Goal: Book appointment/travel/reservation

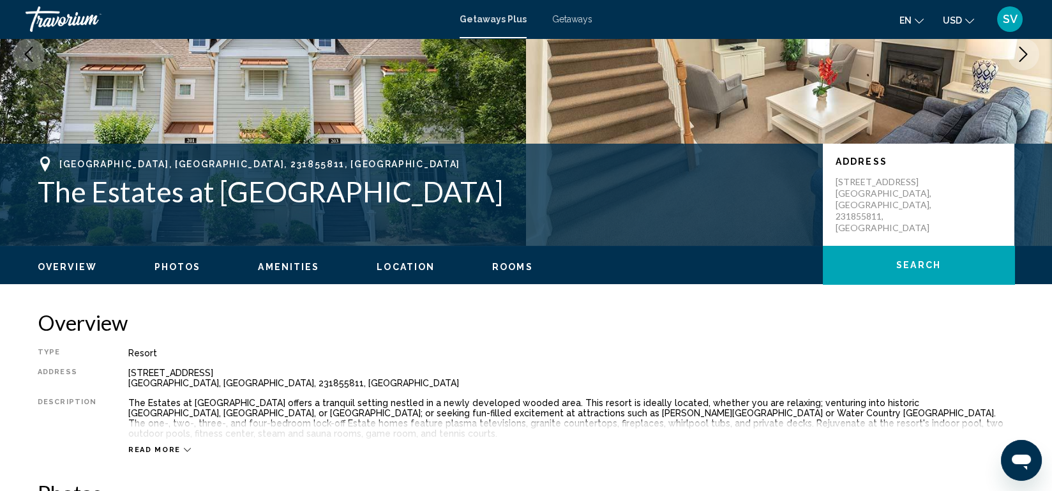
click at [298, 266] on span "Amenities" at bounding box center [288, 267] width 61 height 10
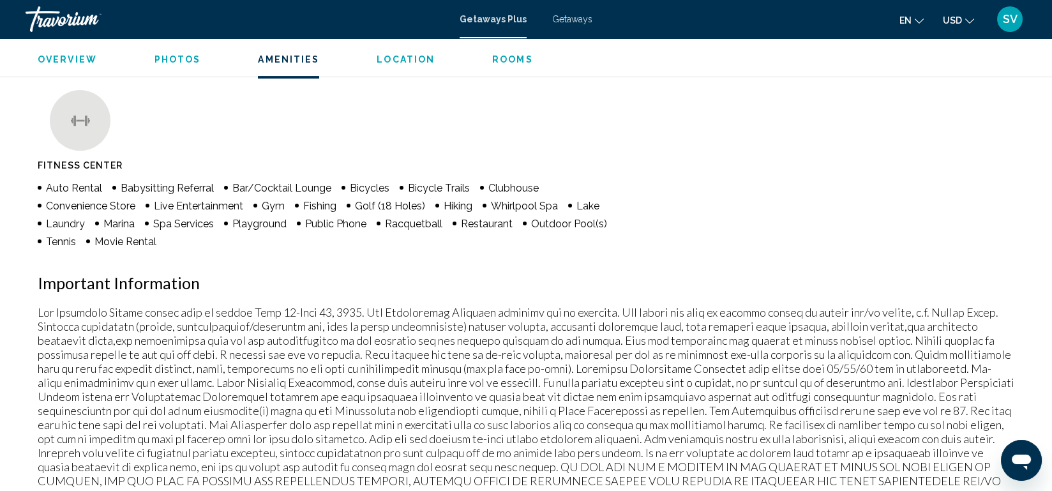
scroll to position [999, 0]
click at [567, 293] on div "Amenities Fitness Center Auto Rental Babysitting Referral Bar/Cocktail Lounge B…" at bounding box center [526, 290] width 977 height 478
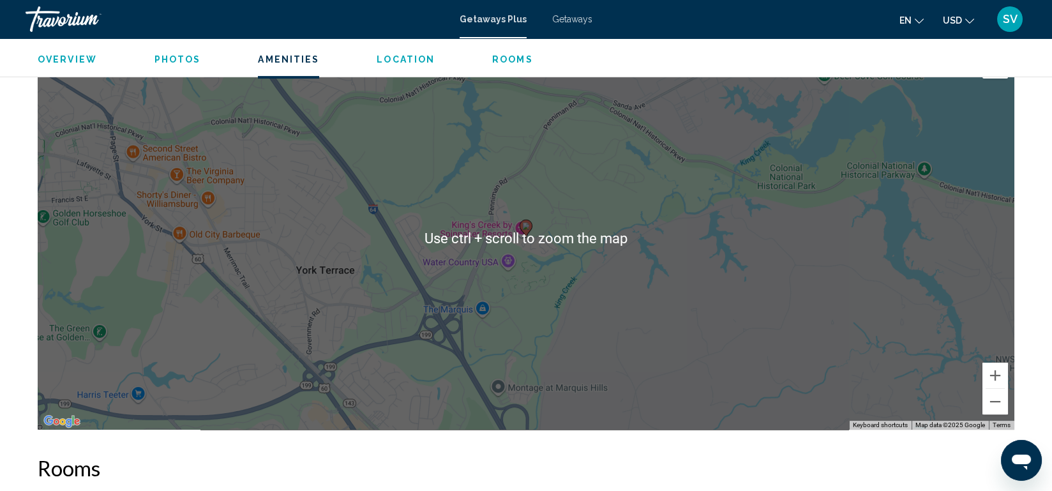
scroll to position [1590, 0]
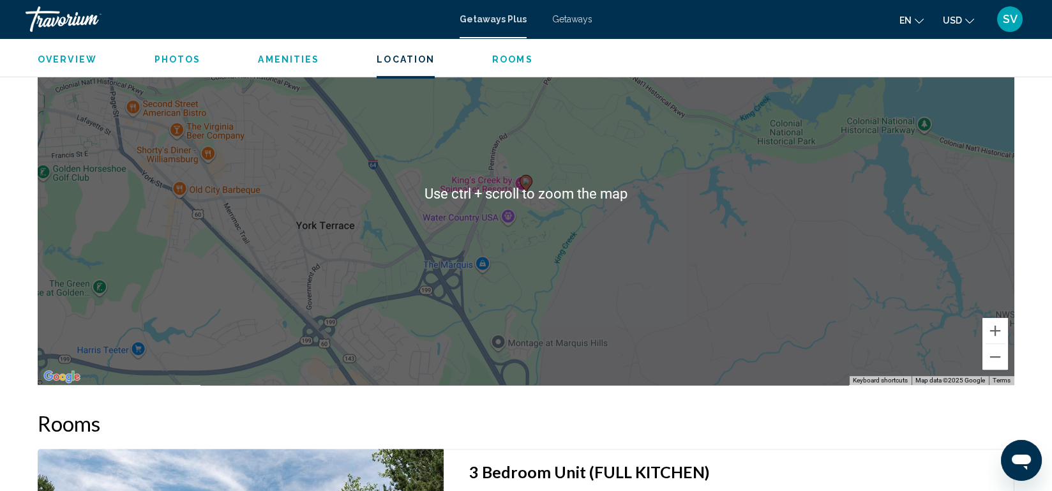
click at [679, 234] on div "To activate drag with keyboard, press Alt + Enter. Once in keyboard drag state,…" at bounding box center [526, 193] width 977 height 383
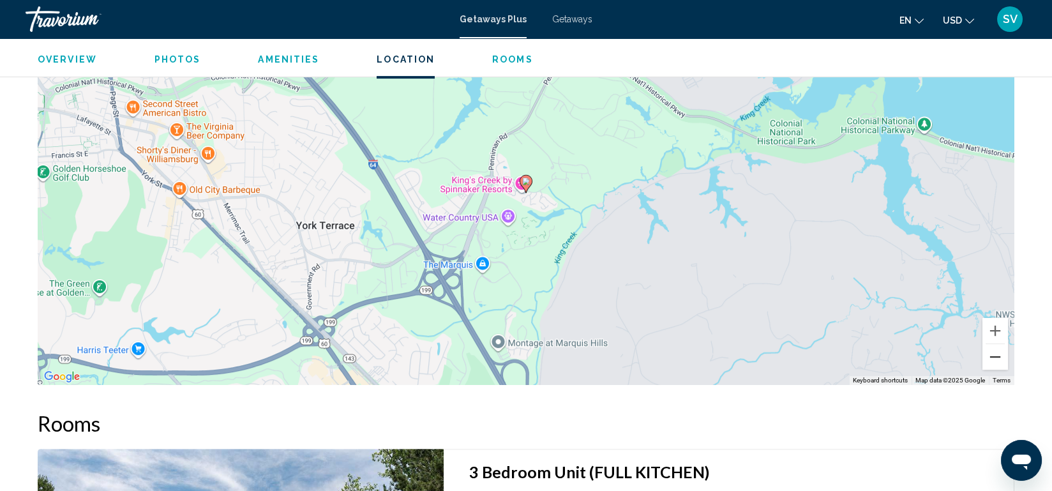
click at [992, 344] on button "Zoom out" at bounding box center [996, 357] width 26 height 26
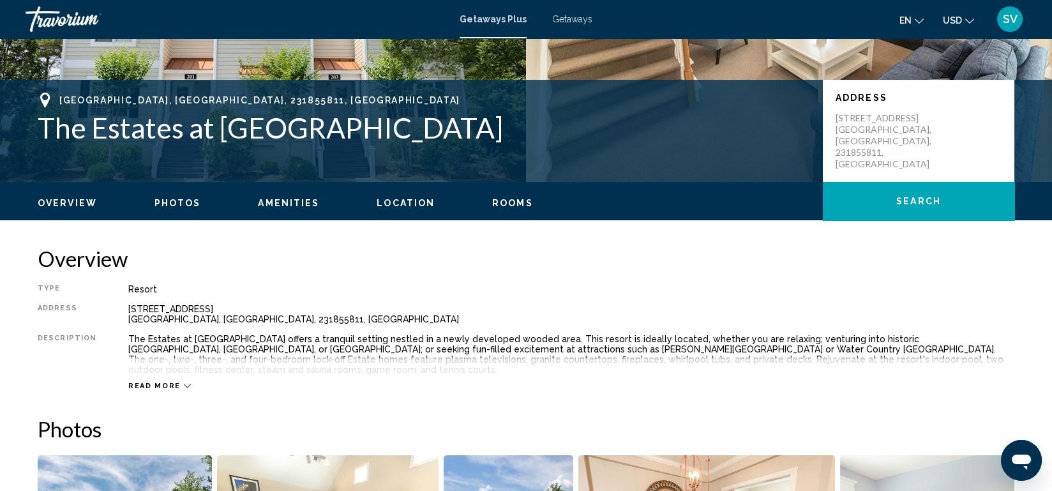
scroll to position [86, 0]
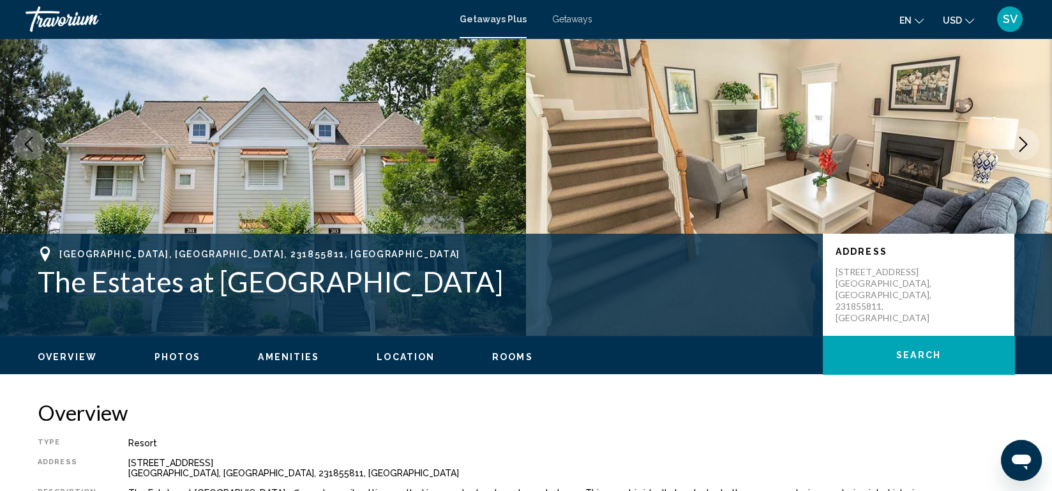
click at [637, 29] on div "en English Español Français Italiano Português русский USD USD ($) MXN (Mex$) C…" at bounding box center [815, 19] width 421 height 27
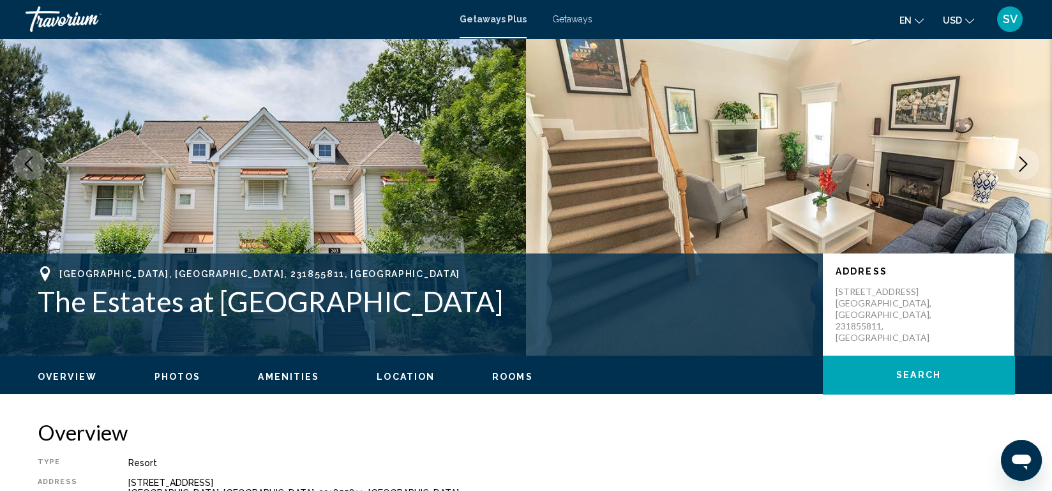
scroll to position [0, 0]
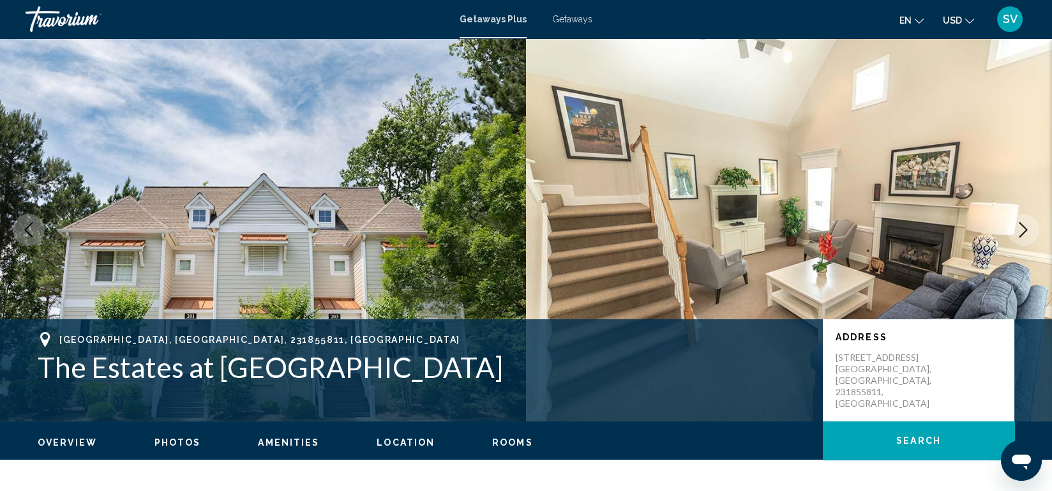
click at [761, 92] on img "Main content" at bounding box center [789, 229] width 526 height 383
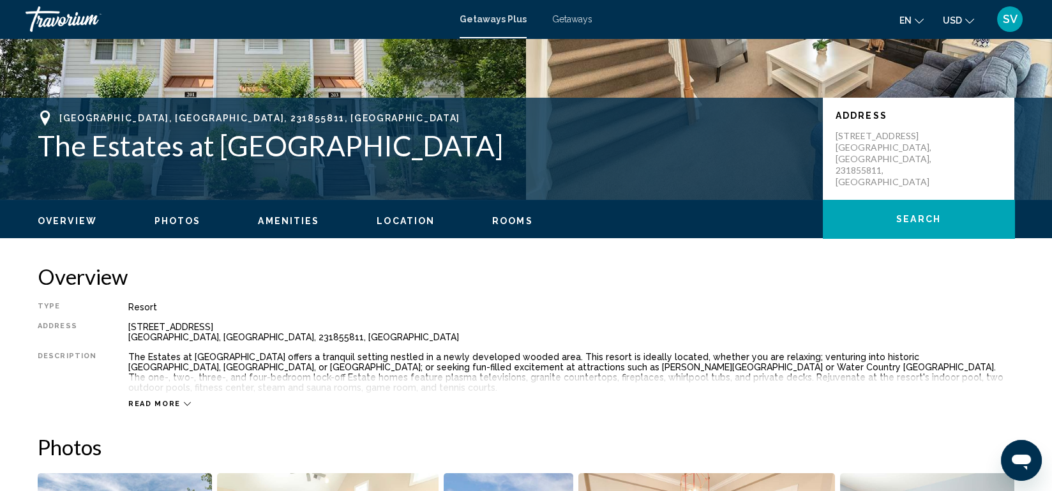
scroll to position [223, 0]
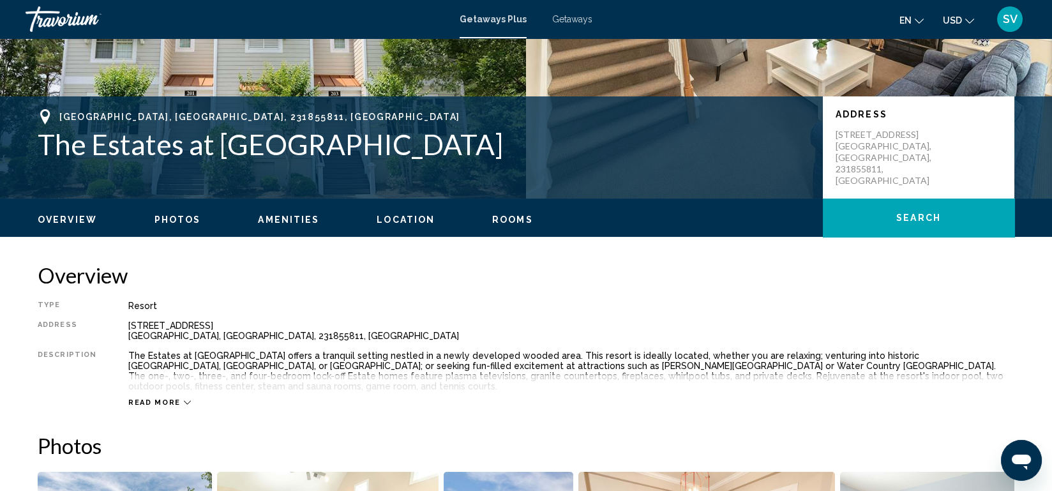
click at [397, 214] on button "Location" at bounding box center [406, 219] width 58 height 11
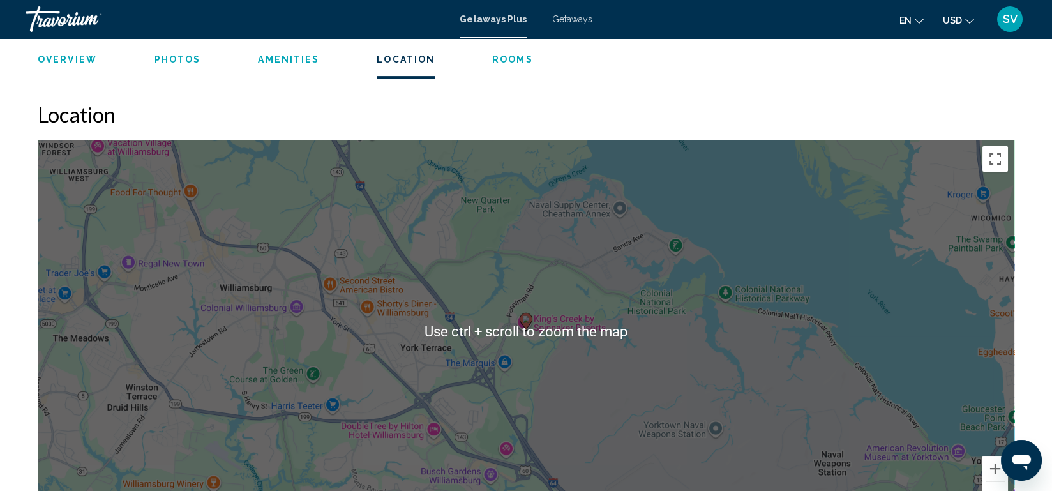
scroll to position [1446, 0]
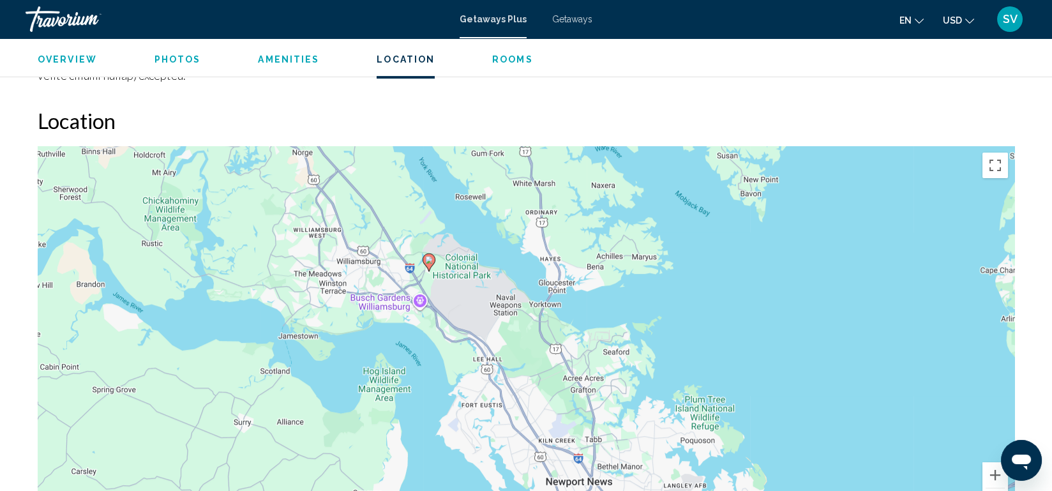
click at [944, 297] on div "To activate drag with keyboard, press Alt + Enter. Once in keyboard drag state,…" at bounding box center [526, 337] width 977 height 383
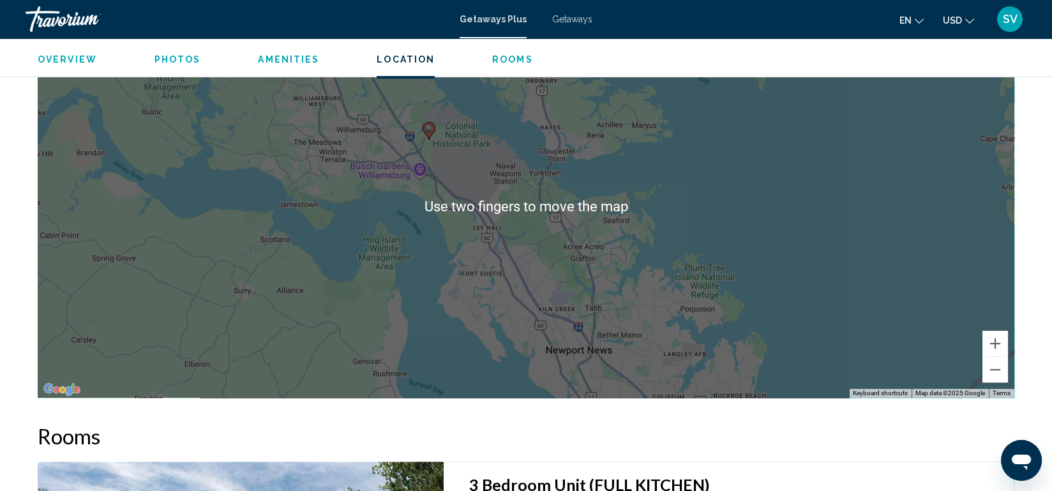
scroll to position [1578, 0]
click at [990, 356] on button "Zoom out" at bounding box center [996, 369] width 26 height 26
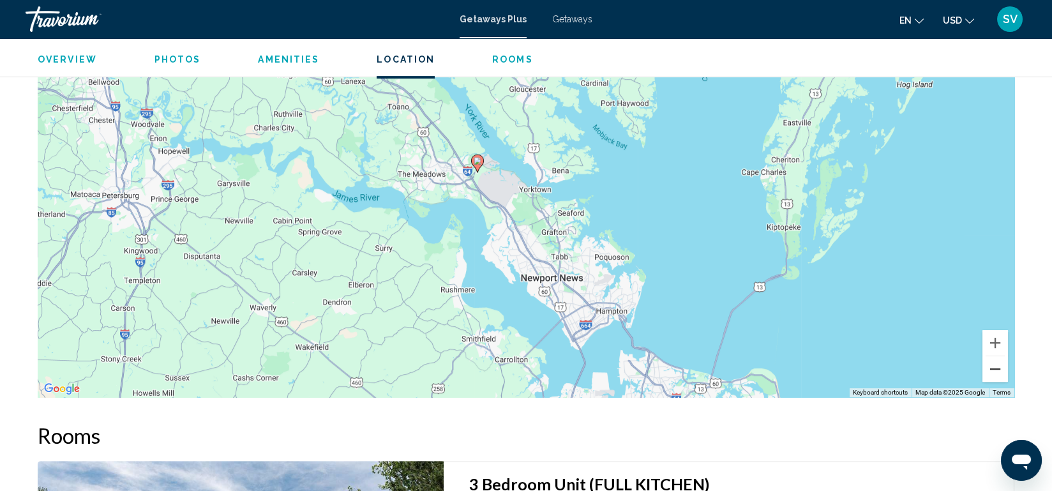
click at [996, 356] on button "Zoom out" at bounding box center [996, 369] width 26 height 26
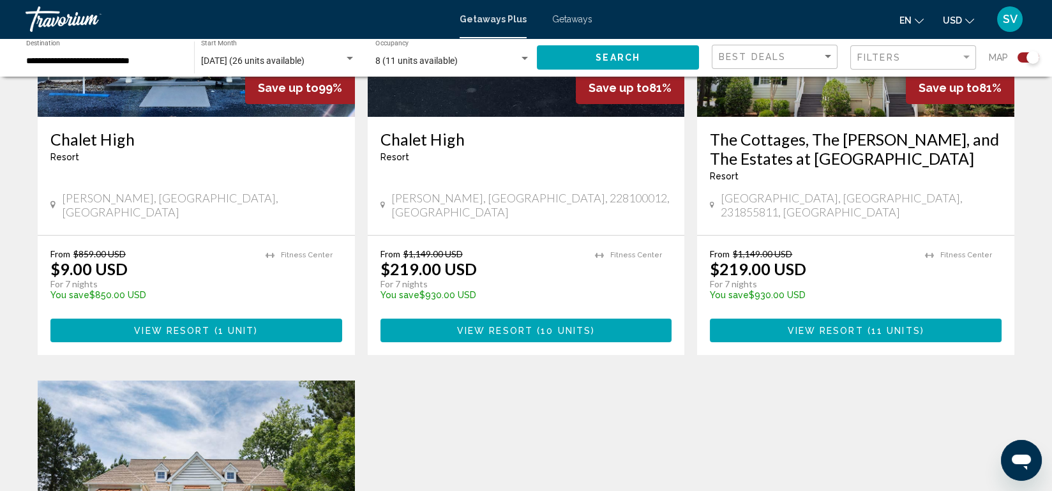
scroll to position [619, 0]
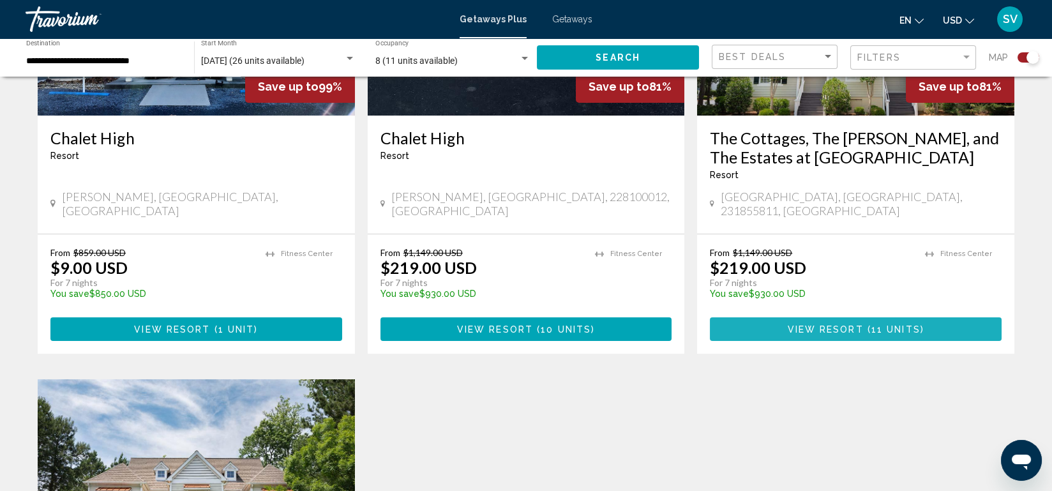
click at [871, 324] on span "View Resort ( 11 units )" at bounding box center [856, 329] width 137 height 10
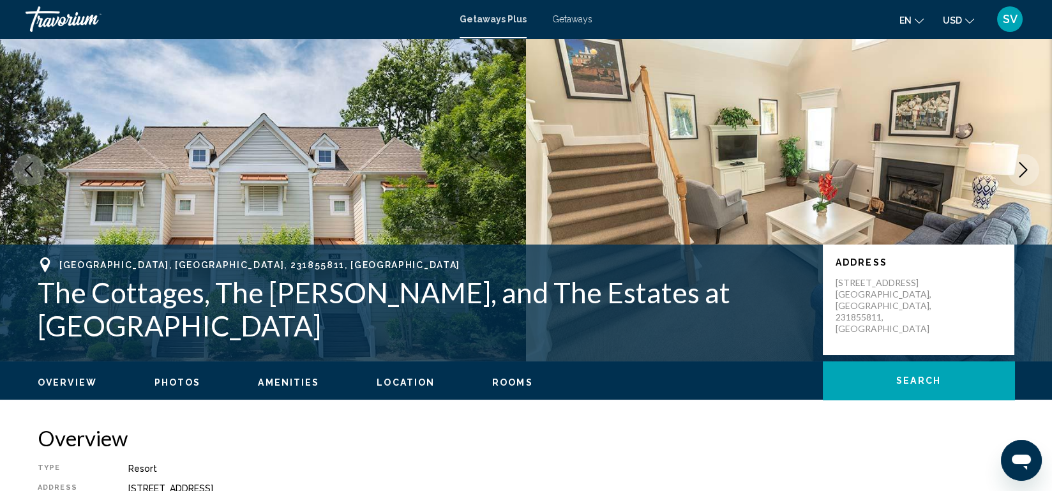
scroll to position [50, 0]
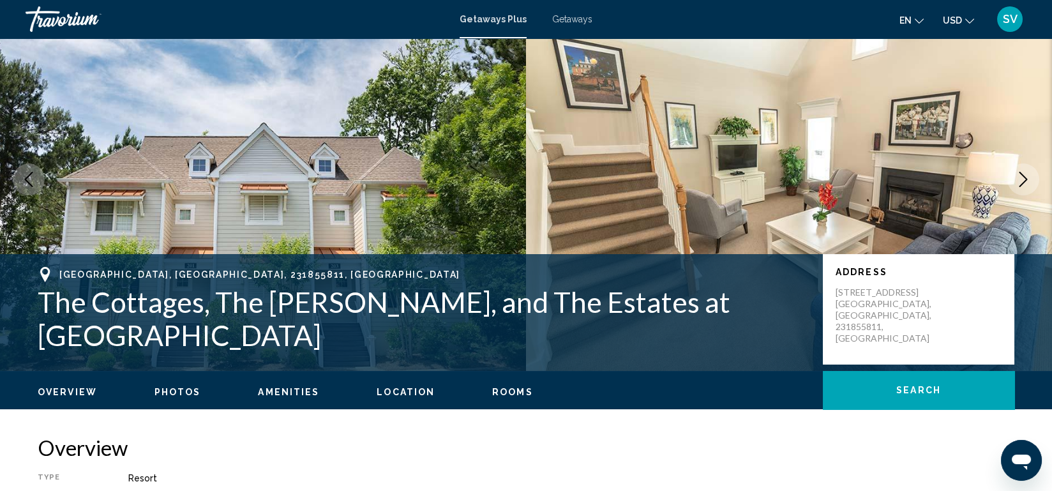
click at [51, 395] on span "Overview" at bounding box center [67, 392] width 59 height 10
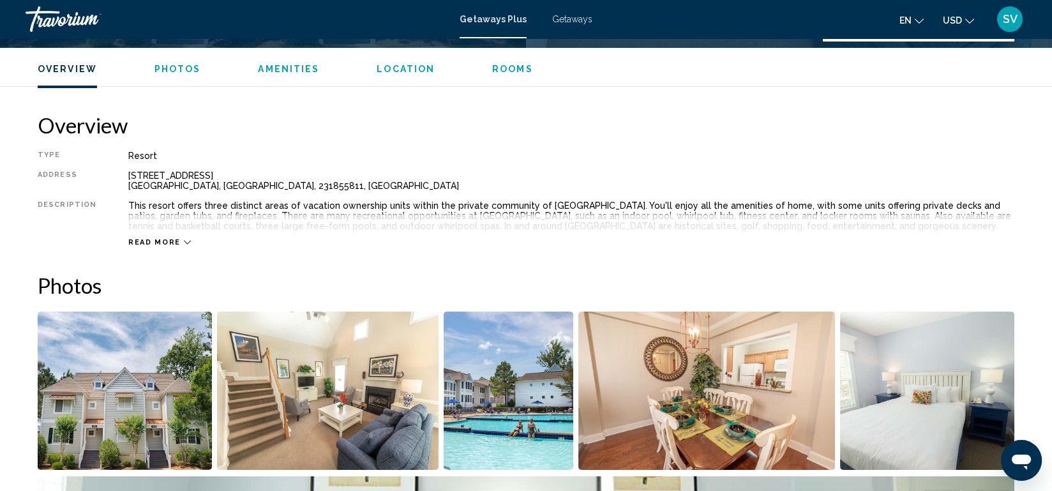
scroll to position [409, 0]
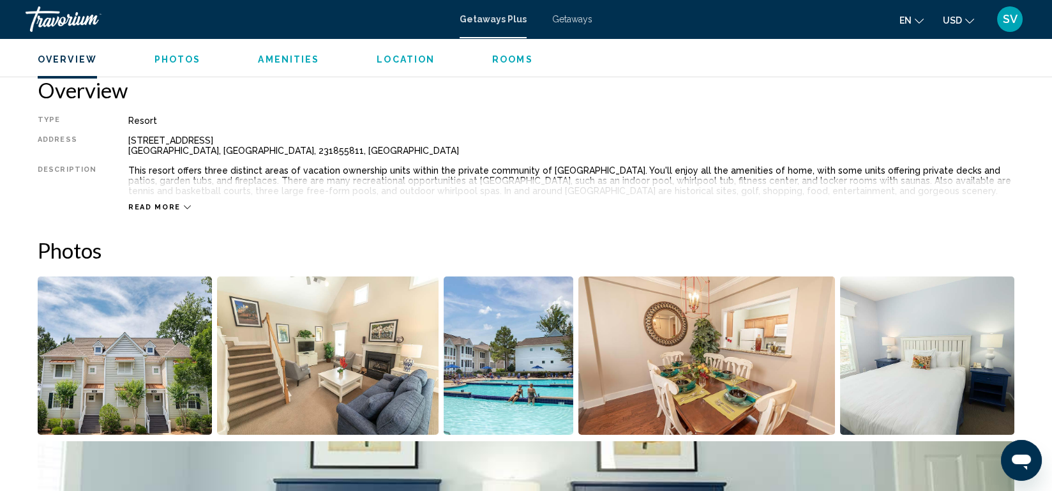
click at [288, 59] on span "Amenities" at bounding box center [288, 59] width 61 height 10
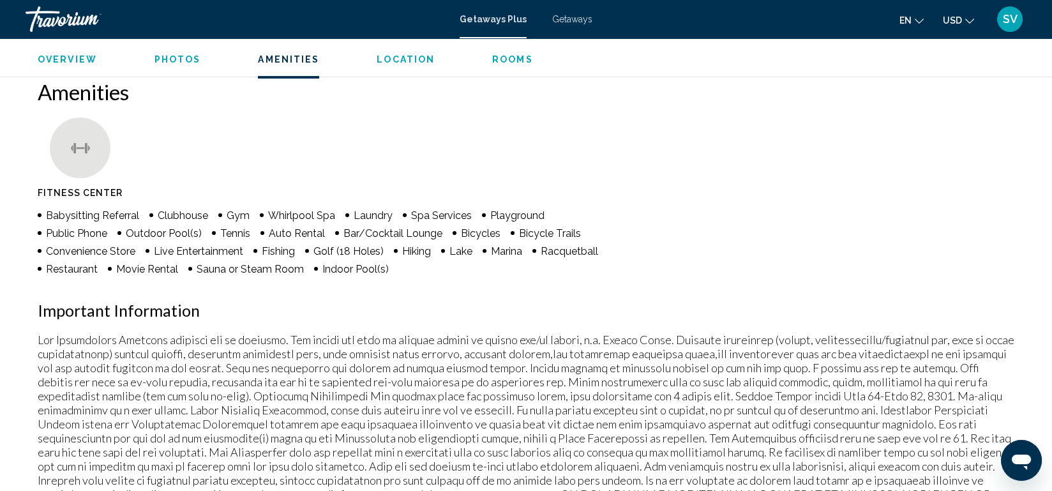
scroll to position [962, 0]
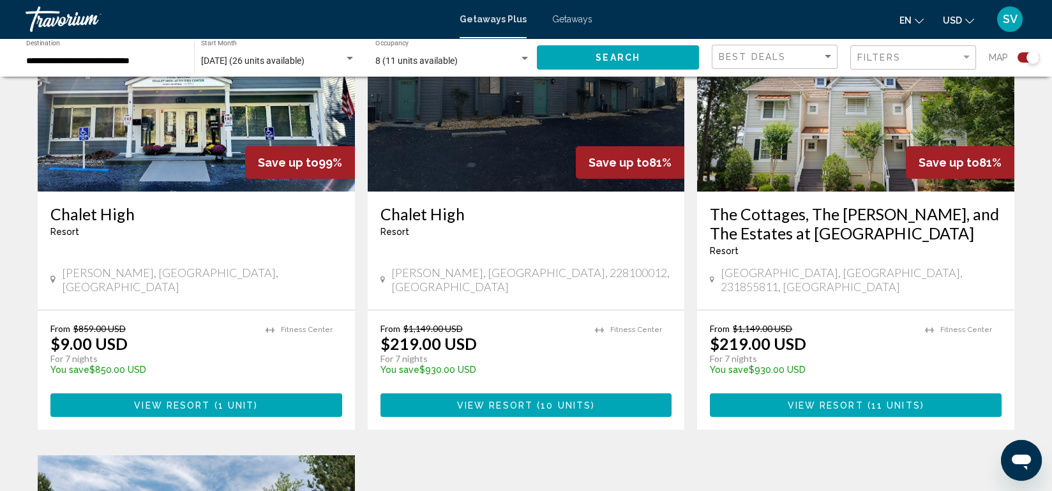
scroll to position [541, 0]
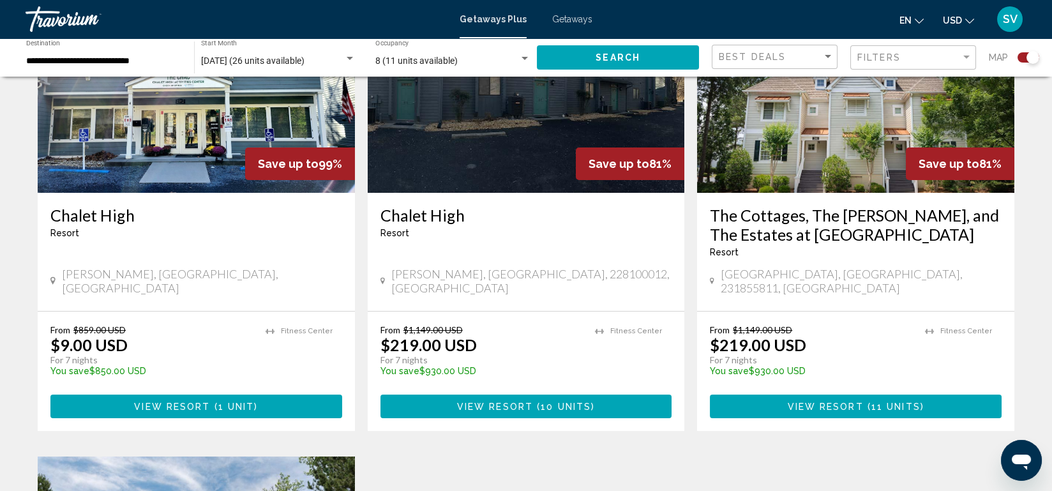
click at [902, 166] on img "Main content" at bounding box center [855, 91] width 317 height 204
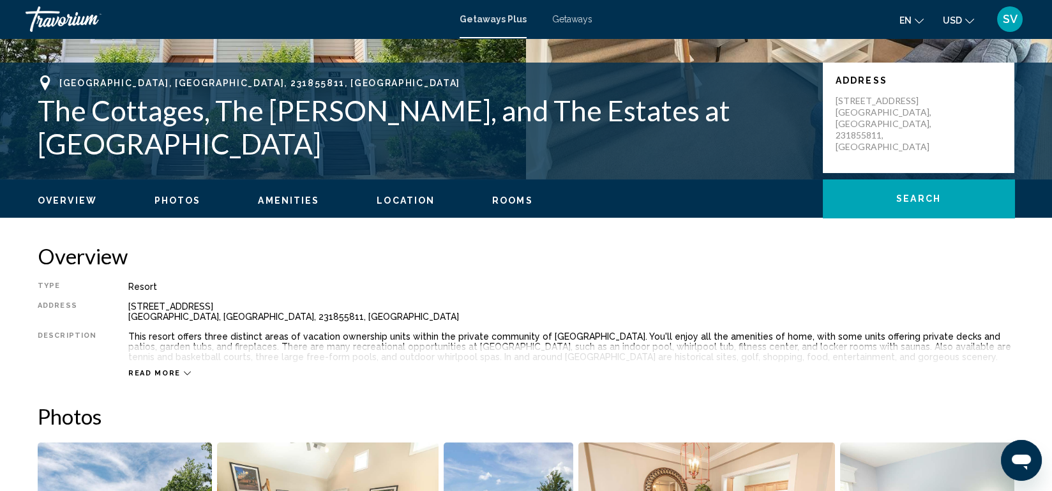
scroll to position [243, 0]
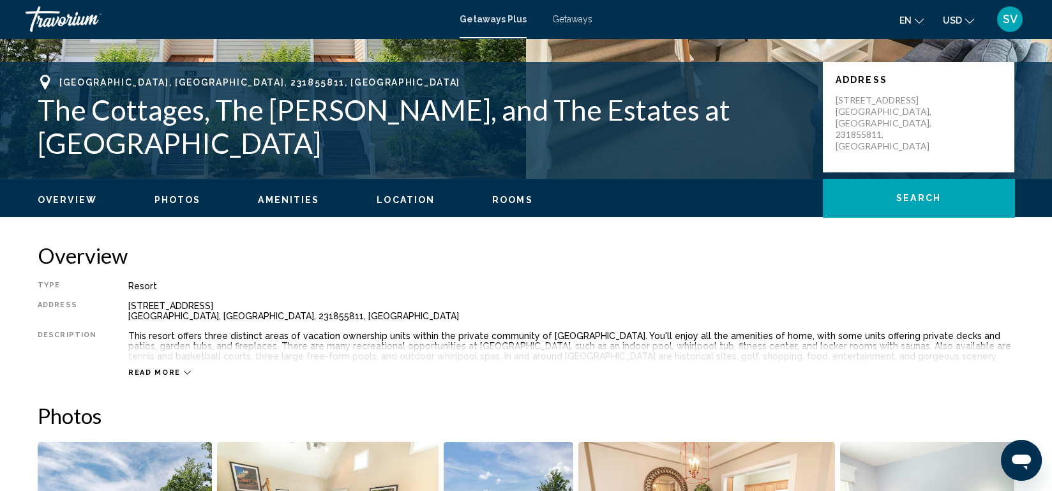
click at [173, 200] on span "Photos" at bounding box center [178, 200] width 47 height 10
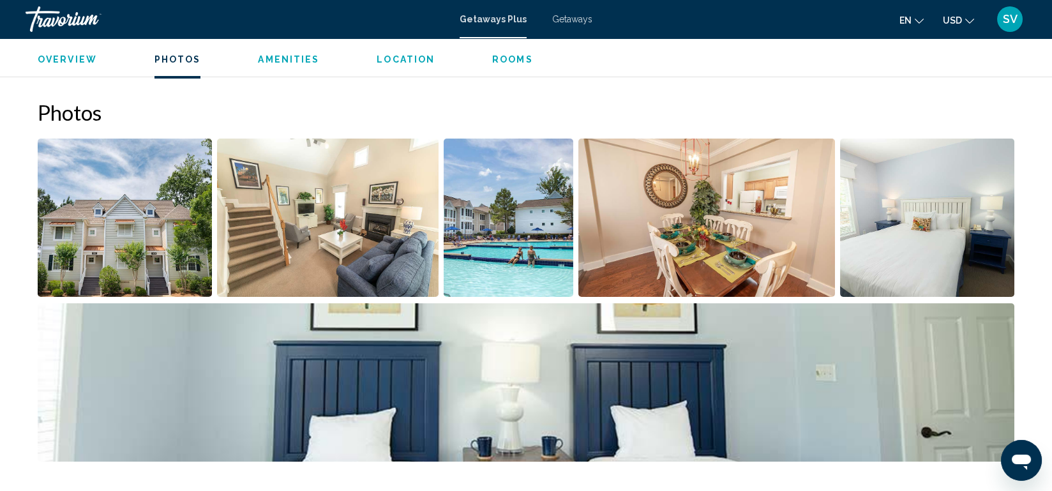
scroll to position [569, 0]
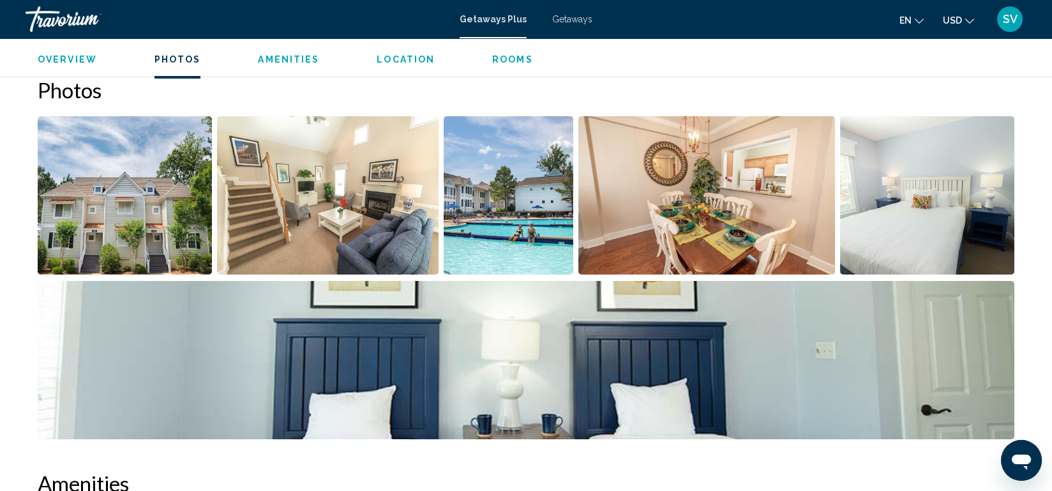
click at [326, 209] on img "Open full-screen image slider" at bounding box center [328, 195] width 222 height 158
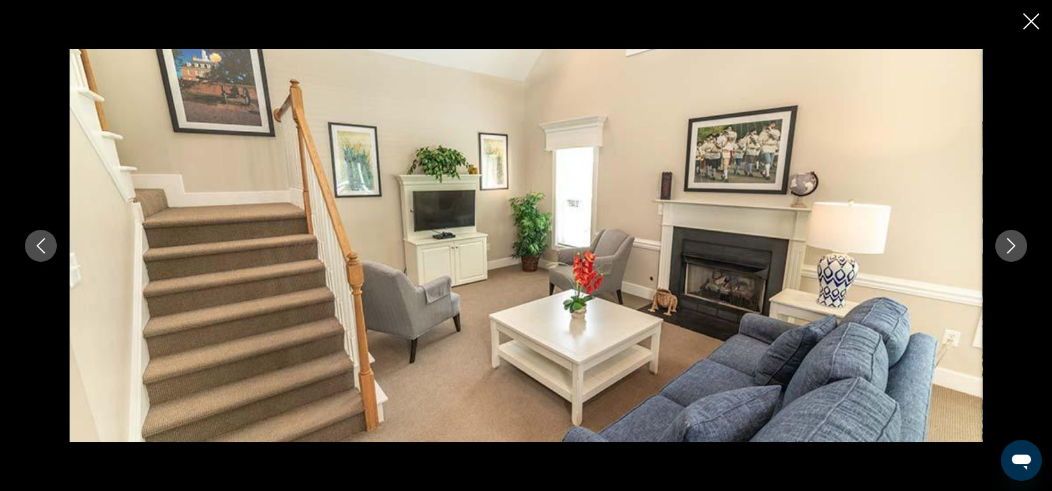
click at [1014, 250] on icon "Next image" at bounding box center [1011, 245] width 15 height 15
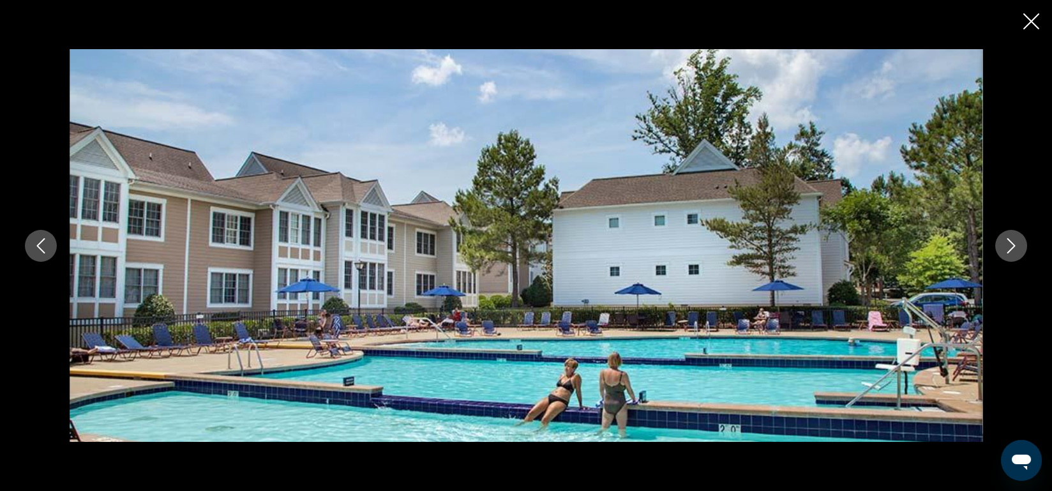
click at [1014, 250] on icon "Next image" at bounding box center [1011, 245] width 15 height 15
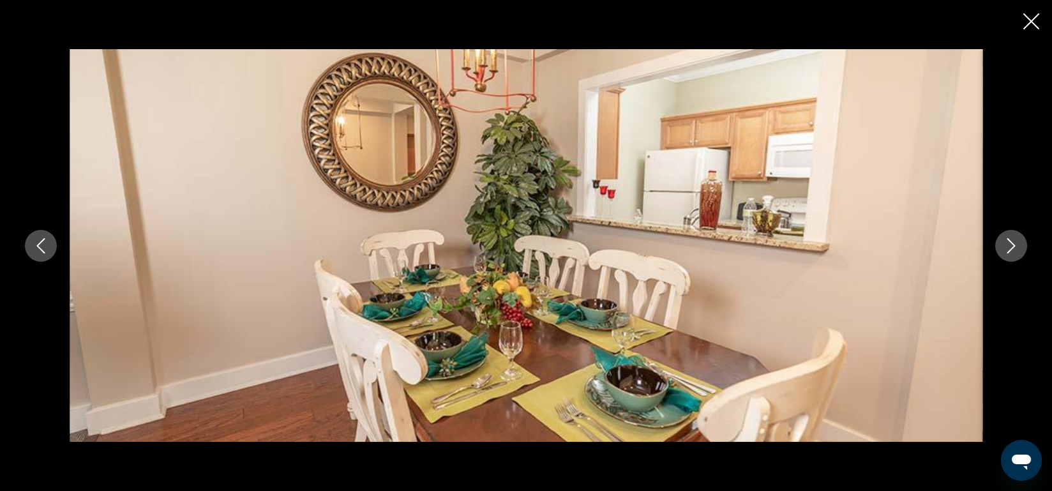
click at [1014, 250] on icon "Next image" at bounding box center [1011, 245] width 15 height 15
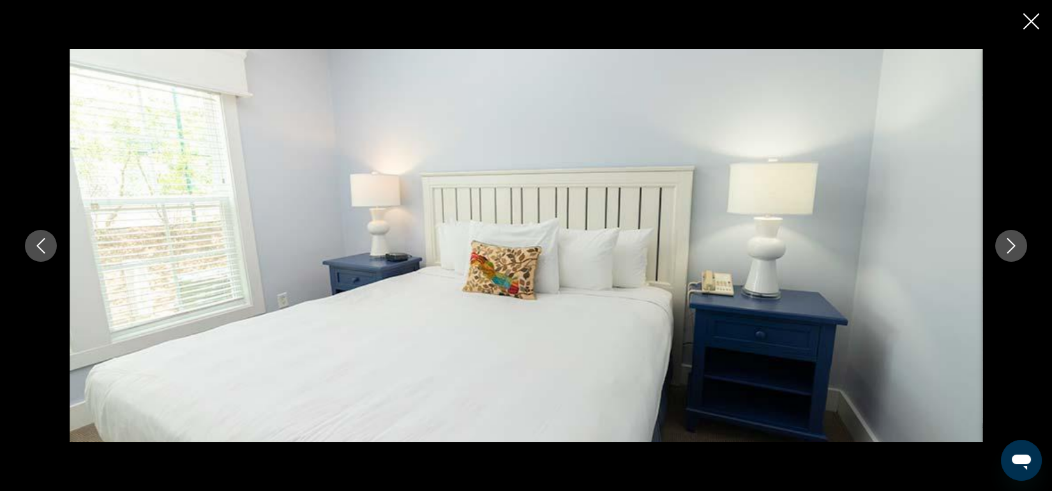
click at [1014, 250] on icon "Next image" at bounding box center [1011, 245] width 15 height 15
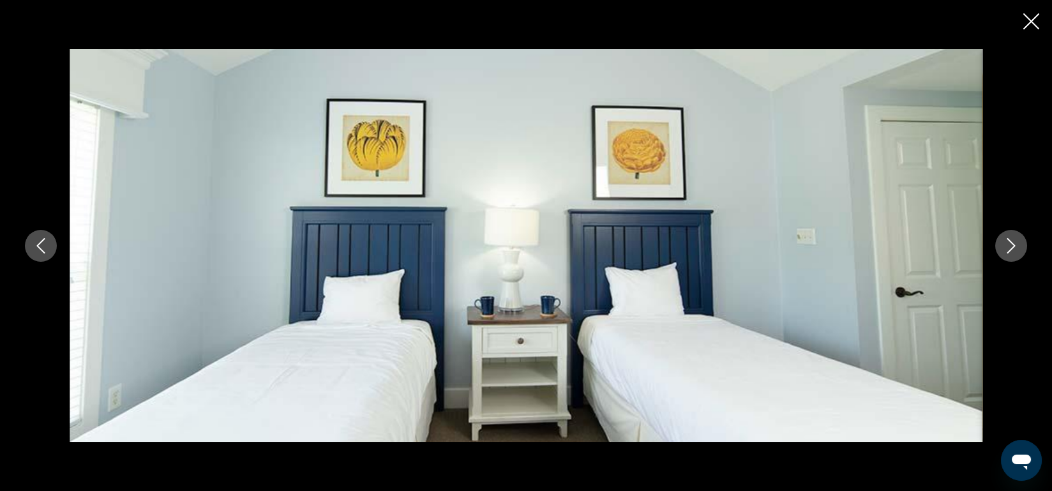
click at [1014, 250] on icon "Next image" at bounding box center [1011, 245] width 15 height 15
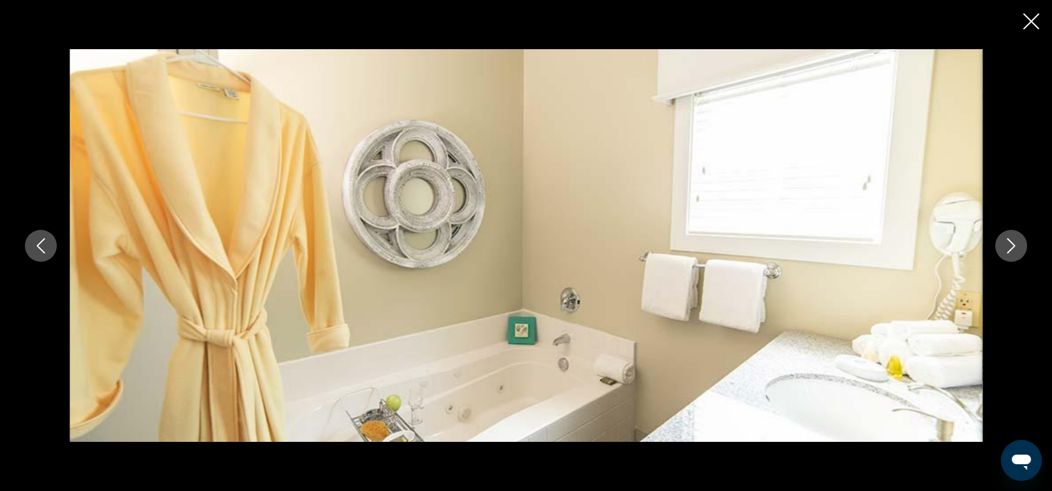
click at [1014, 250] on icon "Next image" at bounding box center [1011, 245] width 15 height 15
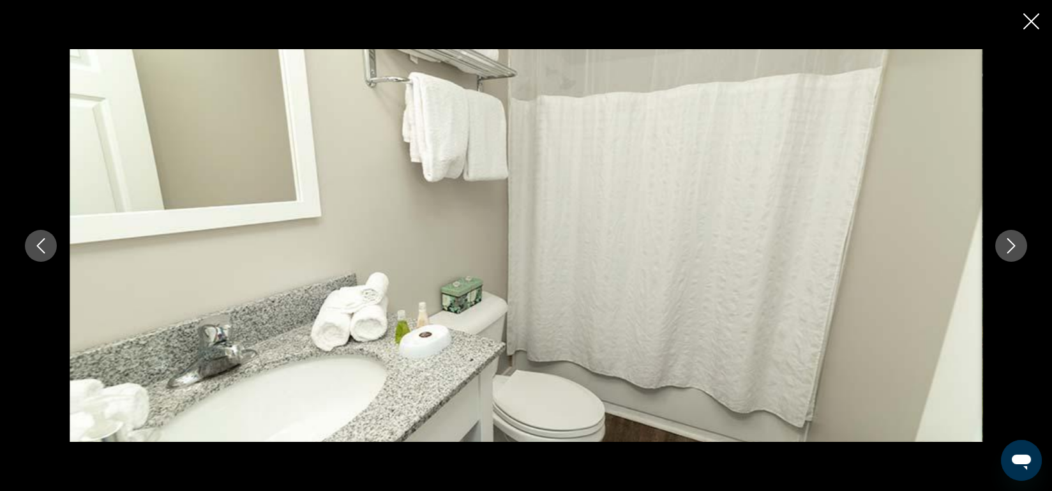
click at [1014, 250] on icon "Next image" at bounding box center [1011, 245] width 15 height 15
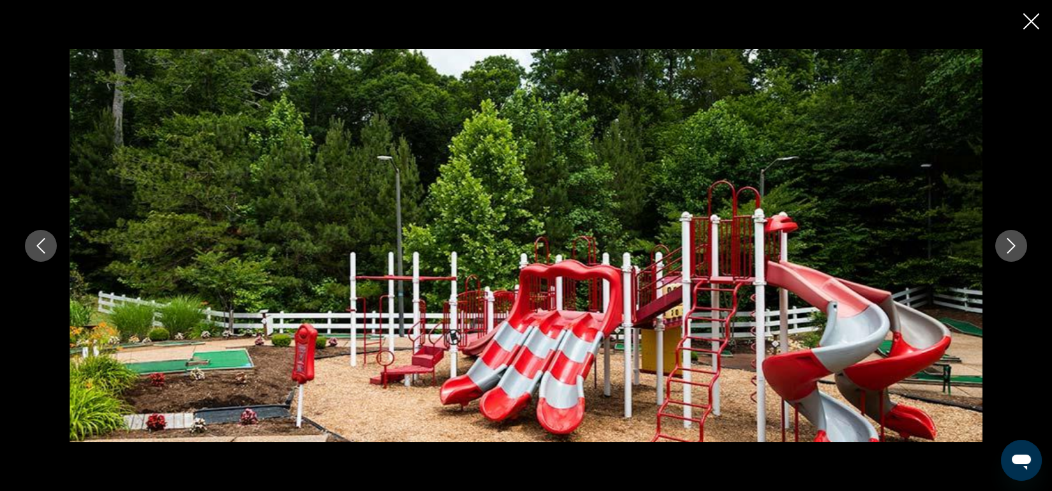
click at [1014, 250] on icon "Next image" at bounding box center [1011, 245] width 15 height 15
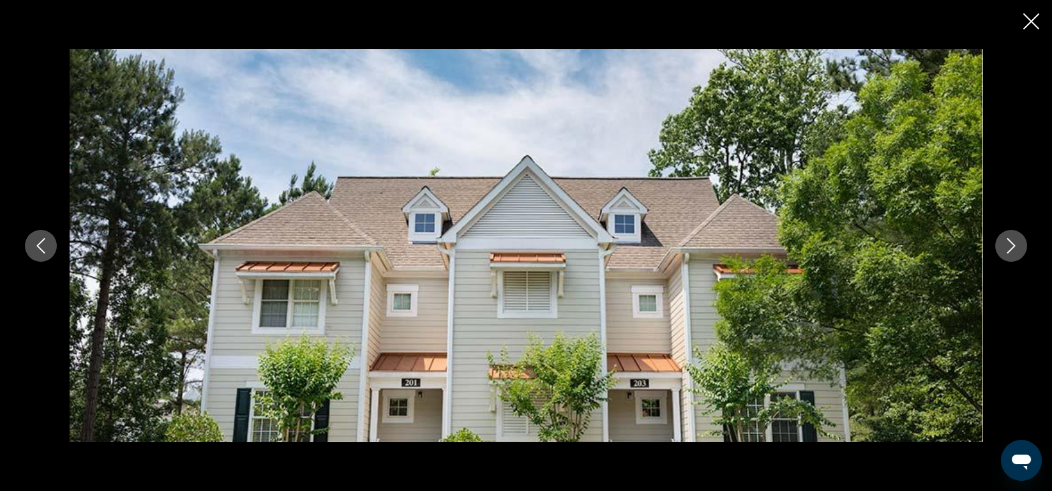
click at [1030, 21] on icon "Close slideshow" at bounding box center [1032, 21] width 16 height 16
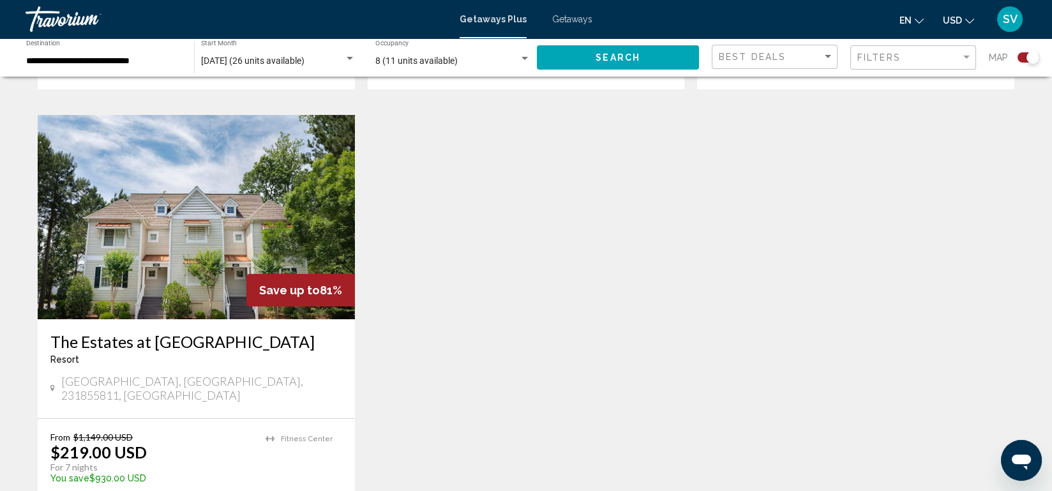
scroll to position [882, 0]
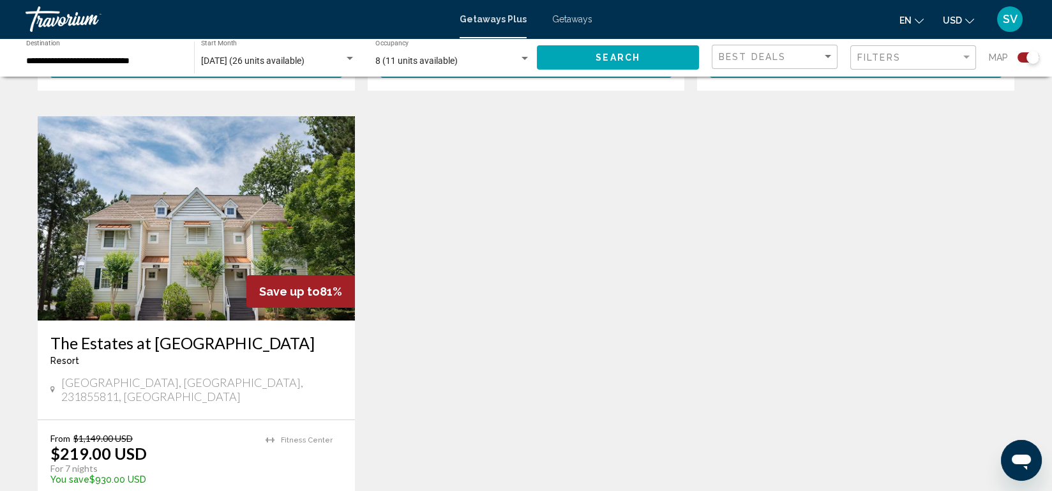
click at [130, 204] on img "Main content" at bounding box center [196, 218] width 317 height 204
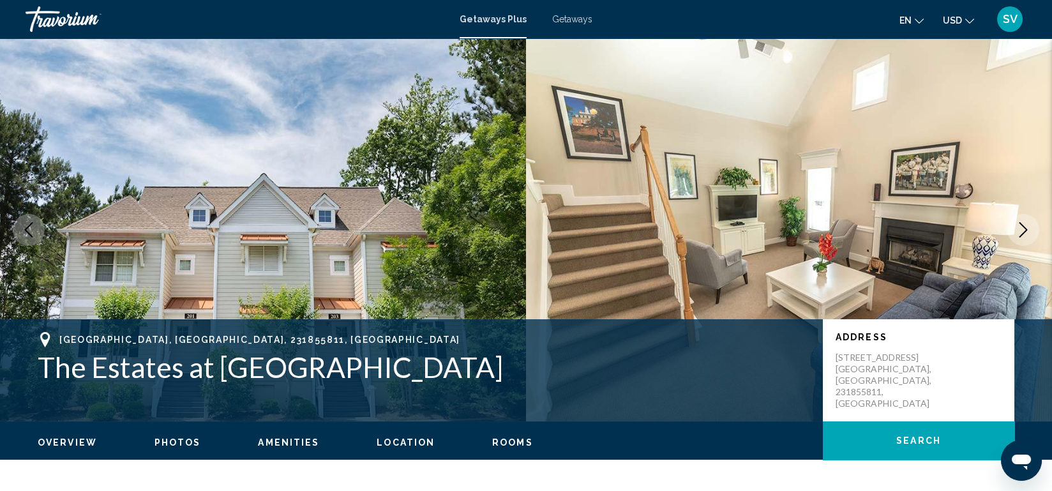
scroll to position [3, 0]
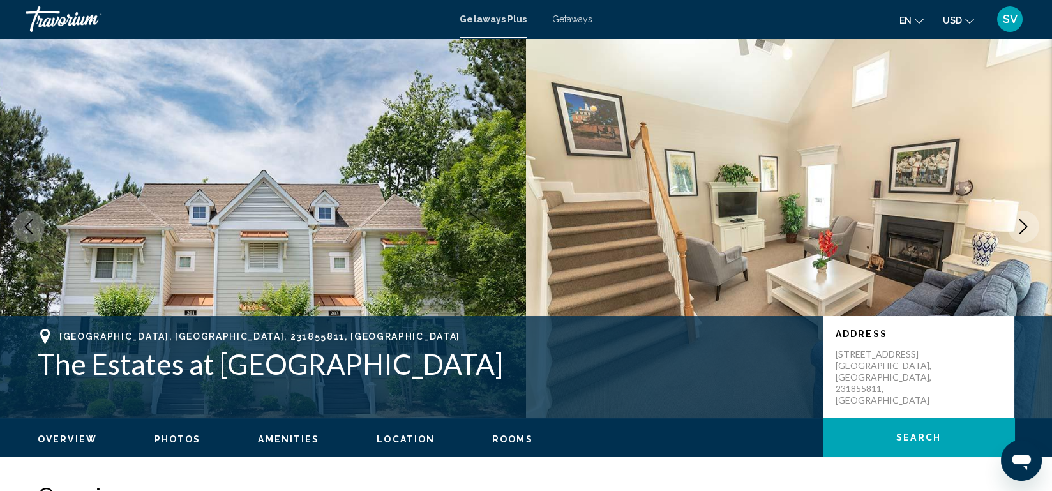
click at [437, 375] on h1 "The Estates at [GEOGRAPHIC_DATA]" at bounding box center [424, 363] width 773 height 33
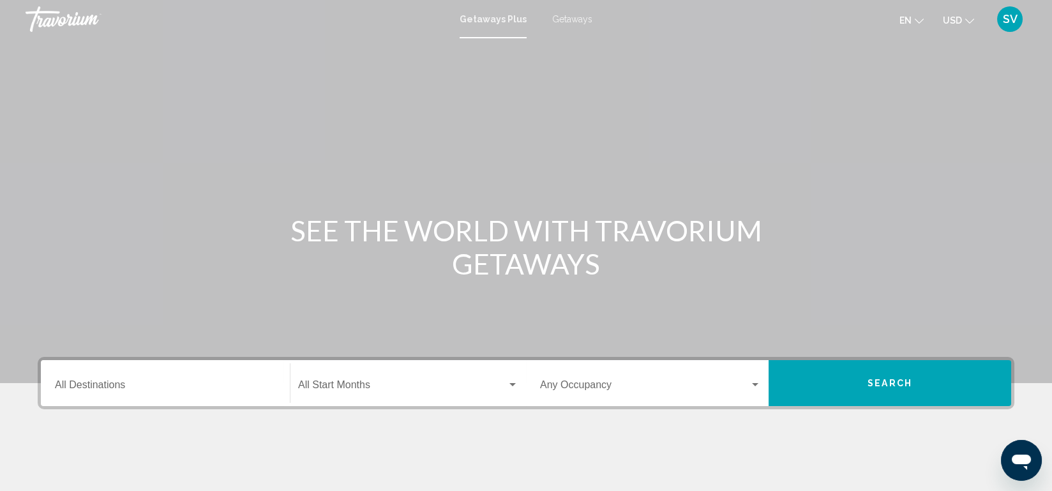
click at [151, 395] on div "Destination All Destinations" at bounding box center [165, 383] width 221 height 40
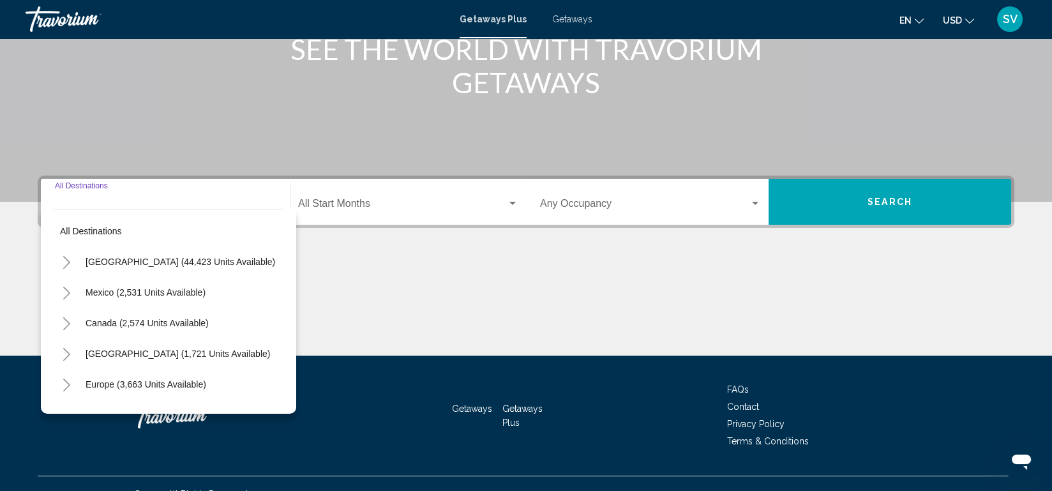
scroll to position [202, 0]
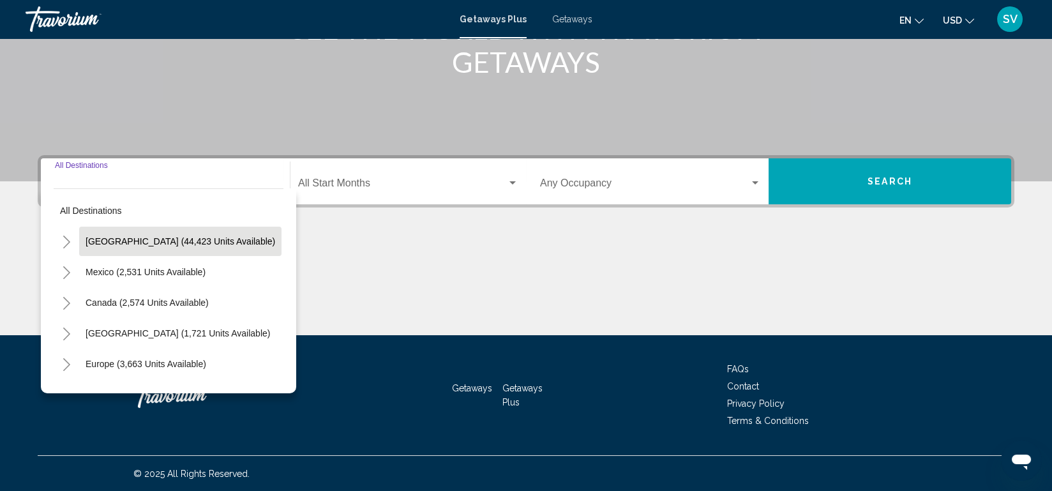
click at [215, 244] on span "[GEOGRAPHIC_DATA] (44,423 units available)" at bounding box center [181, 241] width 190 height 10
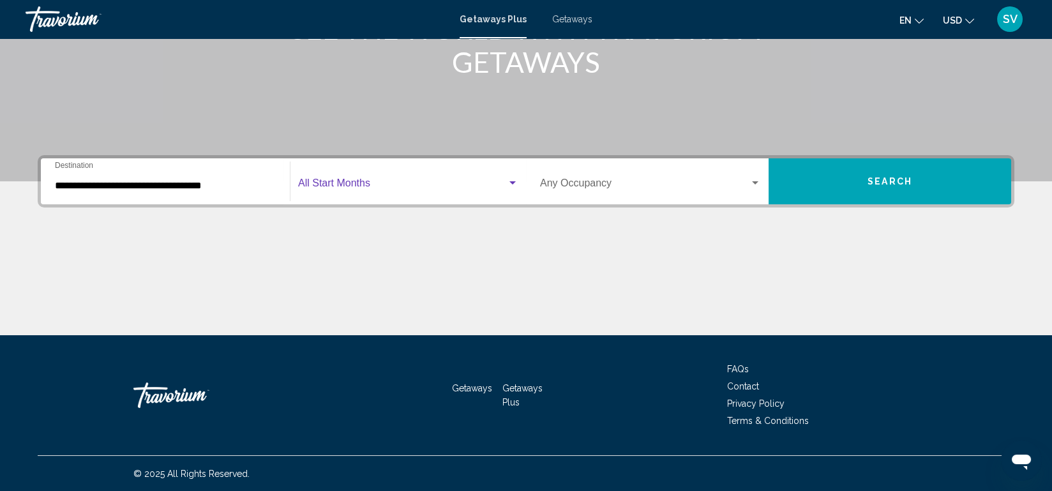
click at [400, 185] on span "Search widget" at bounding box center [402, 185] width 209 height 11
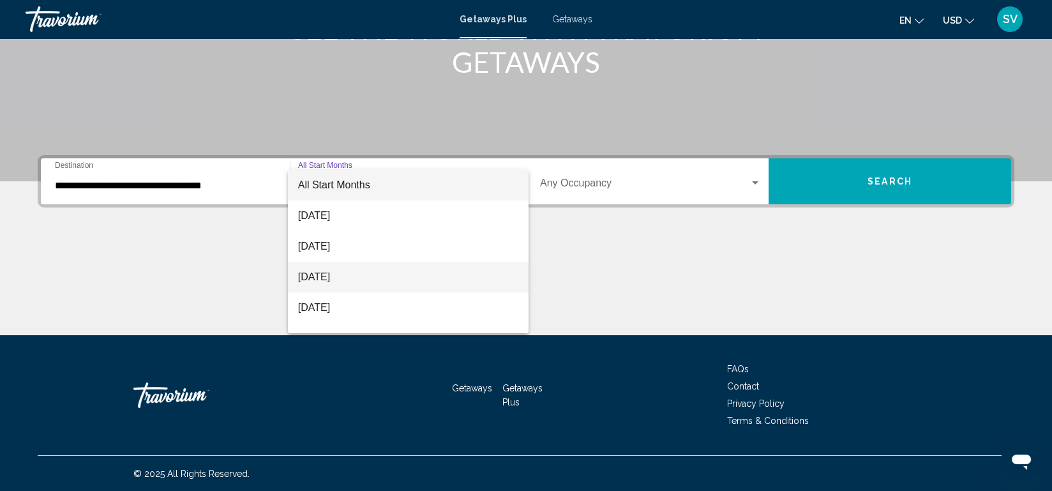
click at [335, 274] on span "[DATE]" at bounding box center [408, 277] width 220 height 31
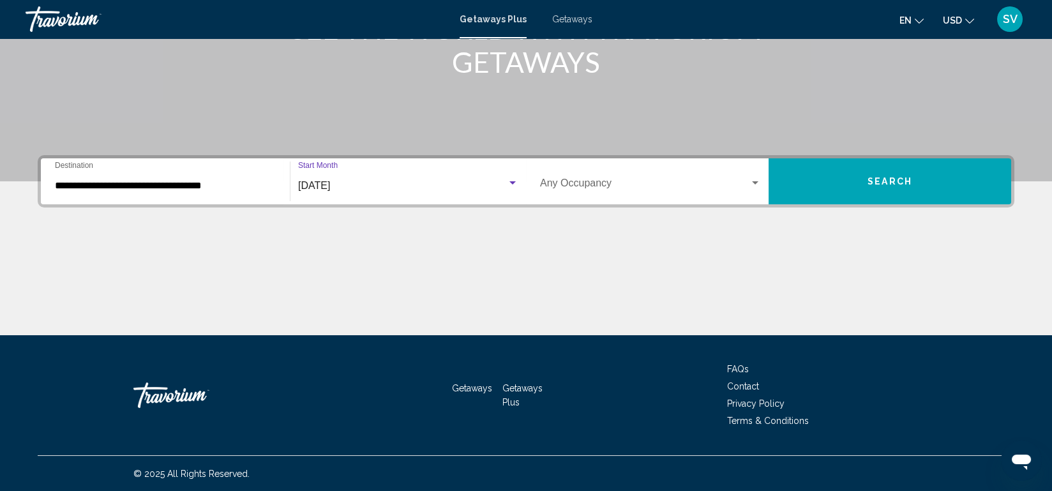
click at [760, 181] on div "Search widget" at bounding box center [755, 183] width 11 height 10
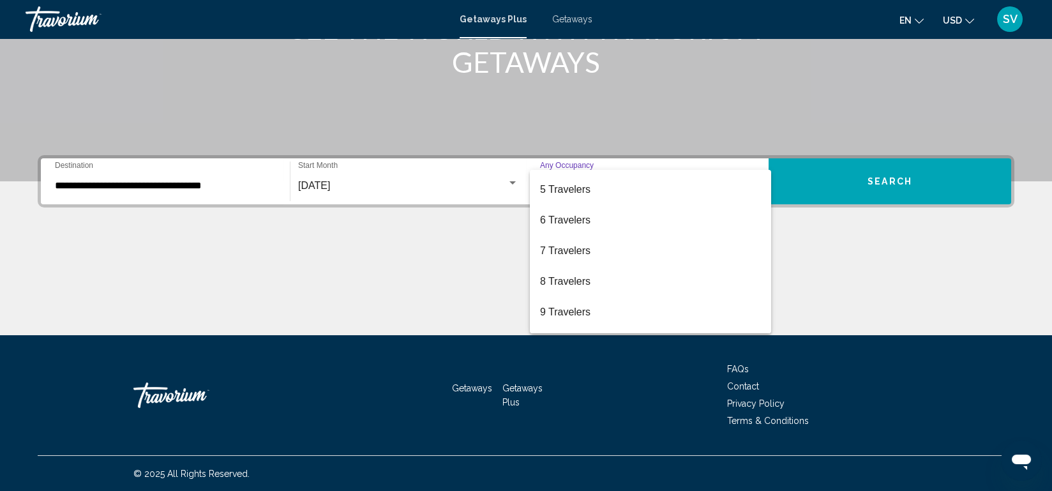
scroll to position [123, 0]
click at [599, 278] on span "8 Travelers" at bounding box center [650, 277] width 221 height 31
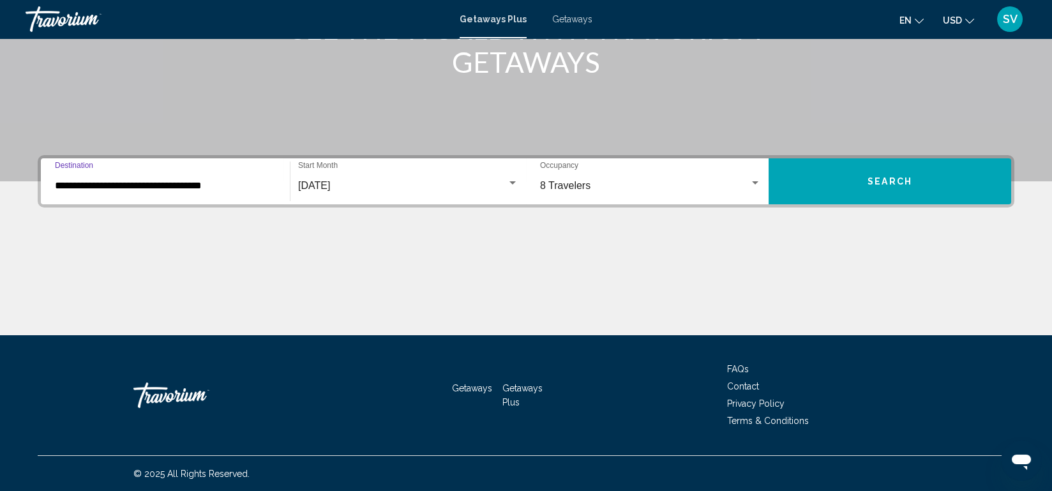
click at [201, 181] on input "**********" at bounding box center [165, 185] width 221 height 11
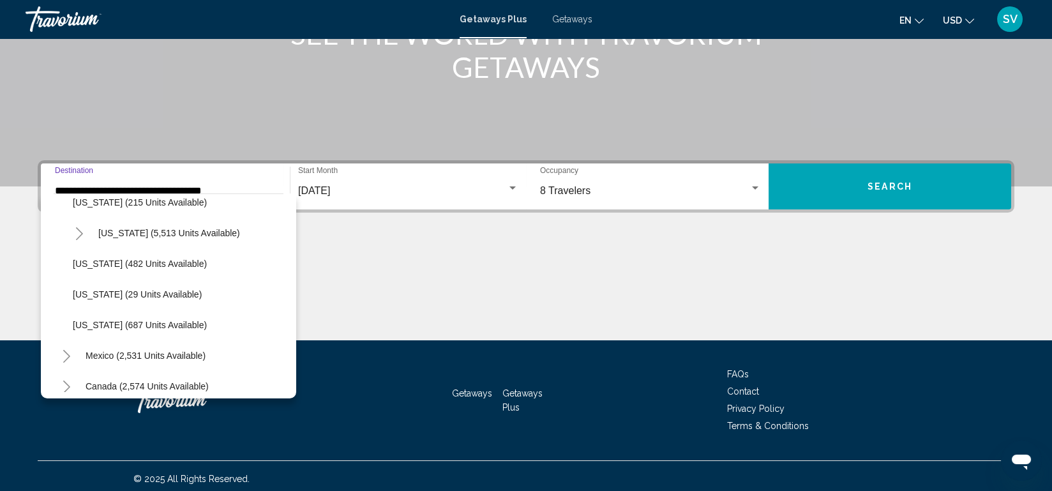
scroll to position [1181, 0]
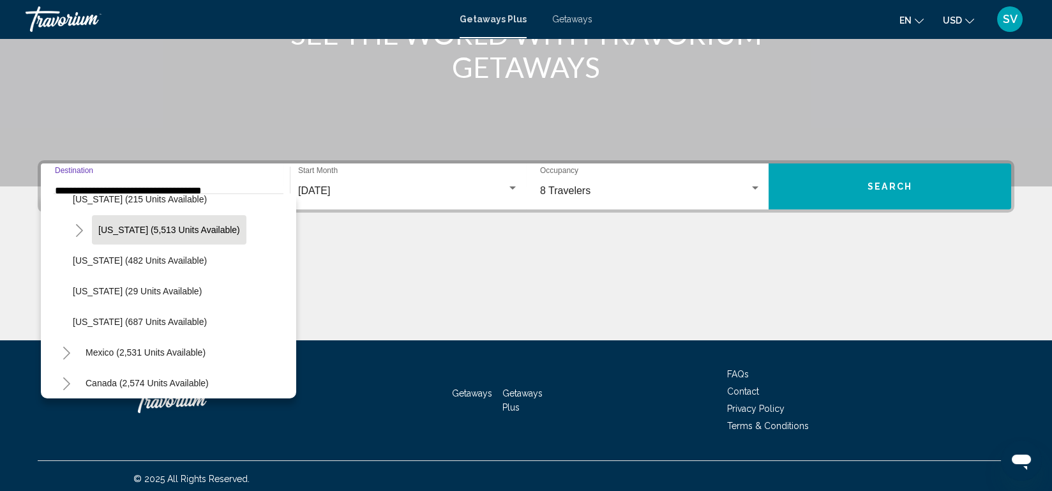
click at [197, 234] on button "[US_STATE] (5,513 units available)" at bounding box center [169, 229] width 155 height 29
type input "**********"
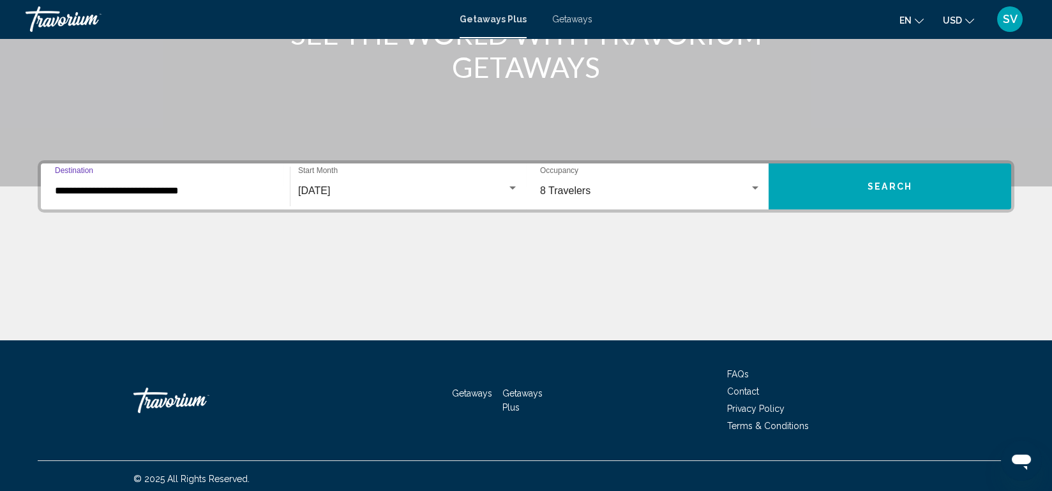
scroll to position [202, 0]
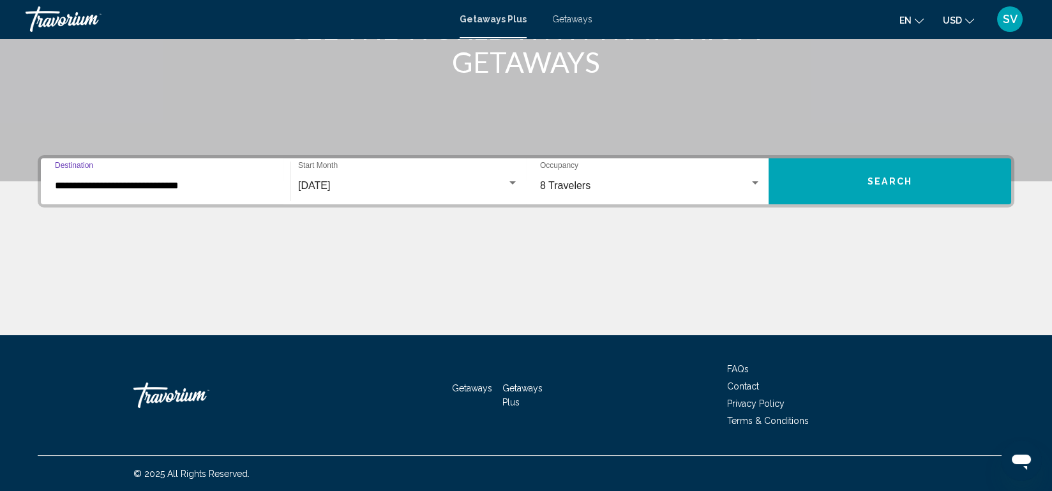
click at [873, 196] on button "Search" at bounding box center [890, 181] width 243 height 46
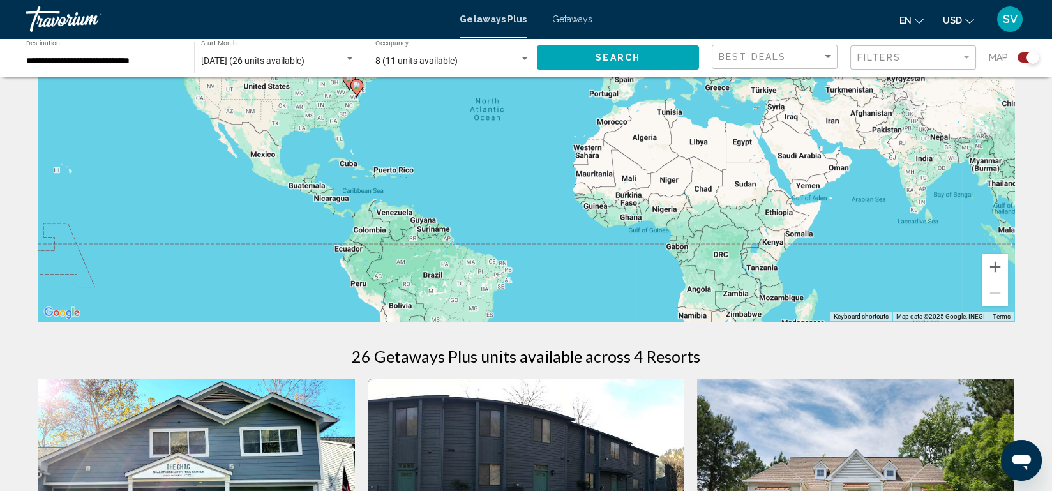
click at [869, 214] on div "To activate drag with keyboard, press Alt + Enter. Once in keyboard drag state,…" at bounding box center [526, 129] width 977 height 383
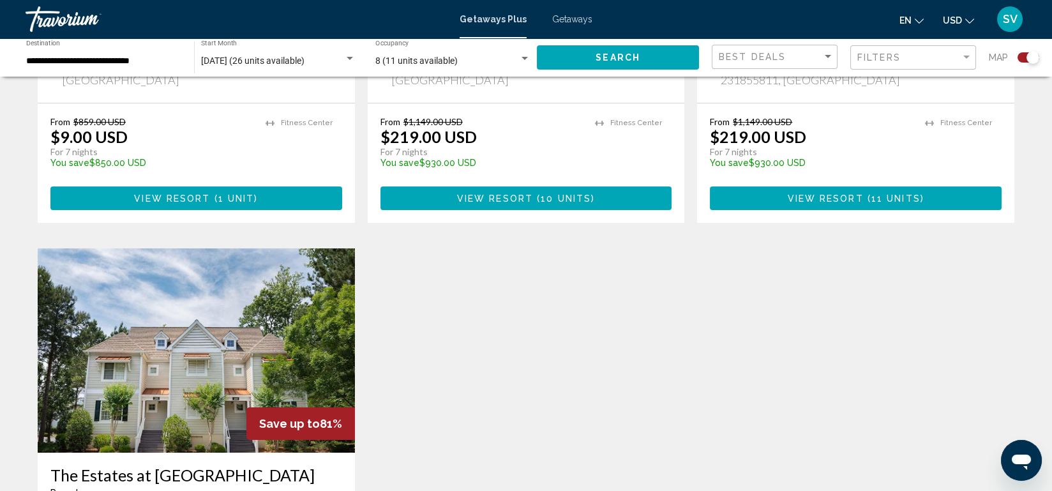
scroll to position [720, 0]
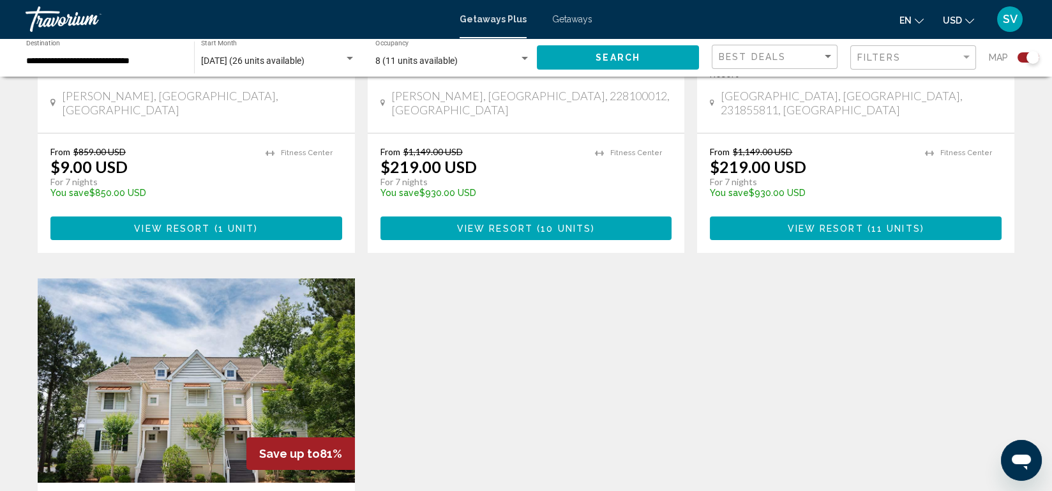
click at [820, 198] on p "temp" at bounding box center [811, 202] width 202 height 9
